Goal: Transaction & Acquisition: Purchase product/service

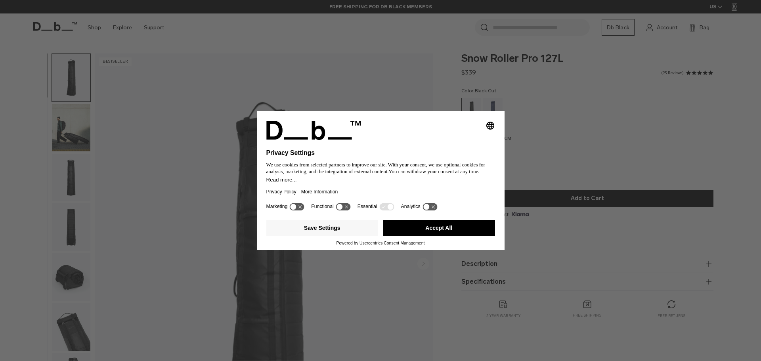
drag, startPoint x: 173, startPoint y: 86, endPoint x: 171, endPoint y: 81, distance: 5.9
click at [171, 81] on div "Selecting an option will immediately change the language Privacy Settings We us…" at bounding box center [380, 180] width 761 height 361
click at [392, 55] on div "Selecting an option will immediately change the language Privacy Settings We us…" at bounding box center [380, 180] width 761 height 361
click at [429, 208] on icon at bounding box center [430, 207] width 15 height 8
click at [347, 207] on icon at bounding box center [346, 206] width 3 height 3
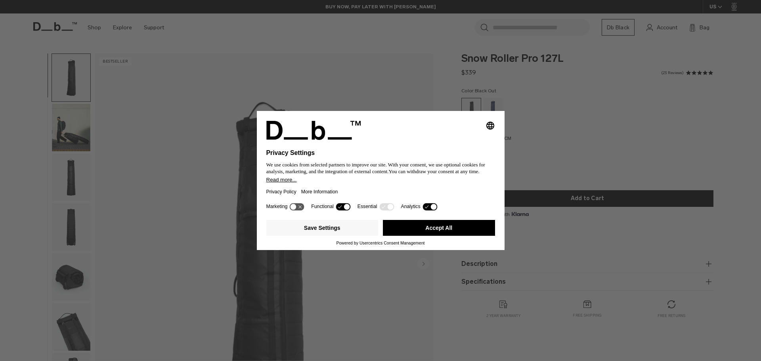
drag, startPoint x: 293, startPoint y: 204, endPoint x: 311, endPoint y: 206, distance: 17.9
click at [295, 204] on g at bounding box center [297, 207] width 15 height 8
click at [298, 207] on icon at bounding box center [297, 207] width 15 height 8
click at [349, 205] on icon at bounding box center [347, 207] width 6 height 6
click at [380, 206] on icon at bounding box center [387, 207] width 15 height 8
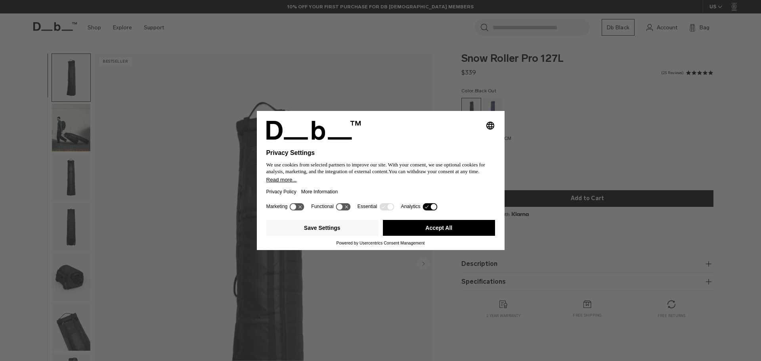
click at [391, 207] on icon at bounding box center [390, 207] width 6 height 6
click at [390, 207] on icon at bounding box center [390, 207] width 6 height 6
drag, startPoint x: 432, startPoint y: 207, endPoint x: 429, endPoint y: 201, distance: 6.7
click at [431, 205] on icon at bounding box center [434, 207] width 6 height 6
click at [333, 229] on button "Save Settings" at bounding box center [323, 228] width 112 height 16
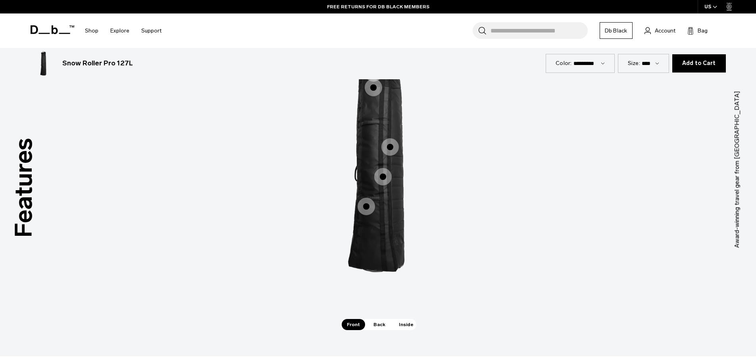
scroll to position [1269, 0]
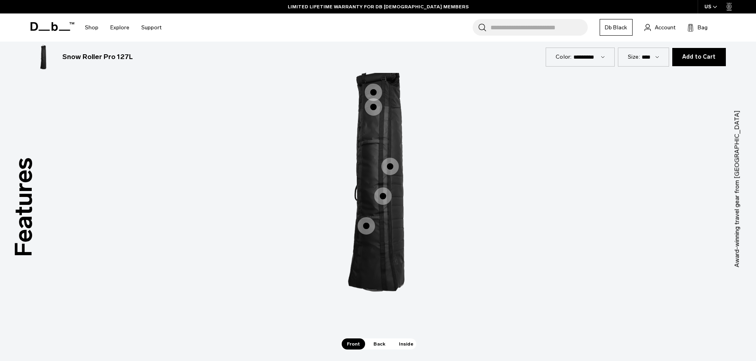
click at [365, 228] on span "1 / 3" at bounding box center [365, 225] width 17 height 17
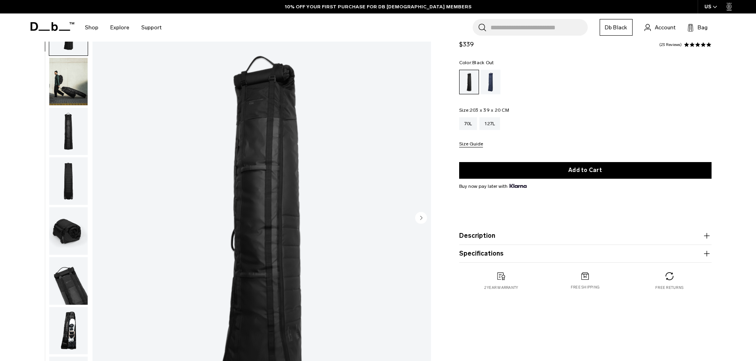
scroll to position [0, 0]
